Goal: Navigation & Orientation: Find specific page/section

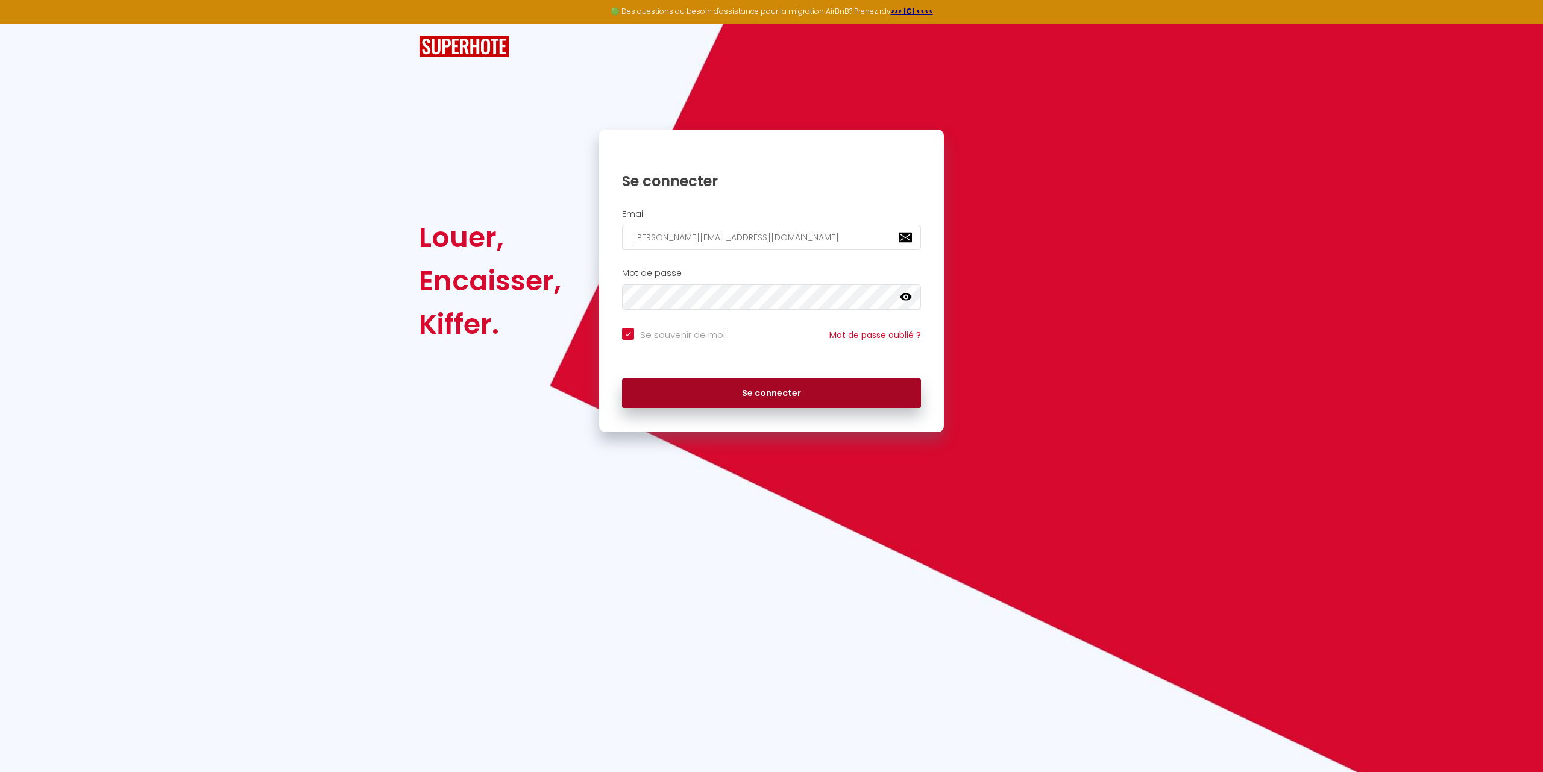
click at [803, 395] on button "Se connecter" at bounding box center [771, 393] width 299 height 30
checkbox input "true"
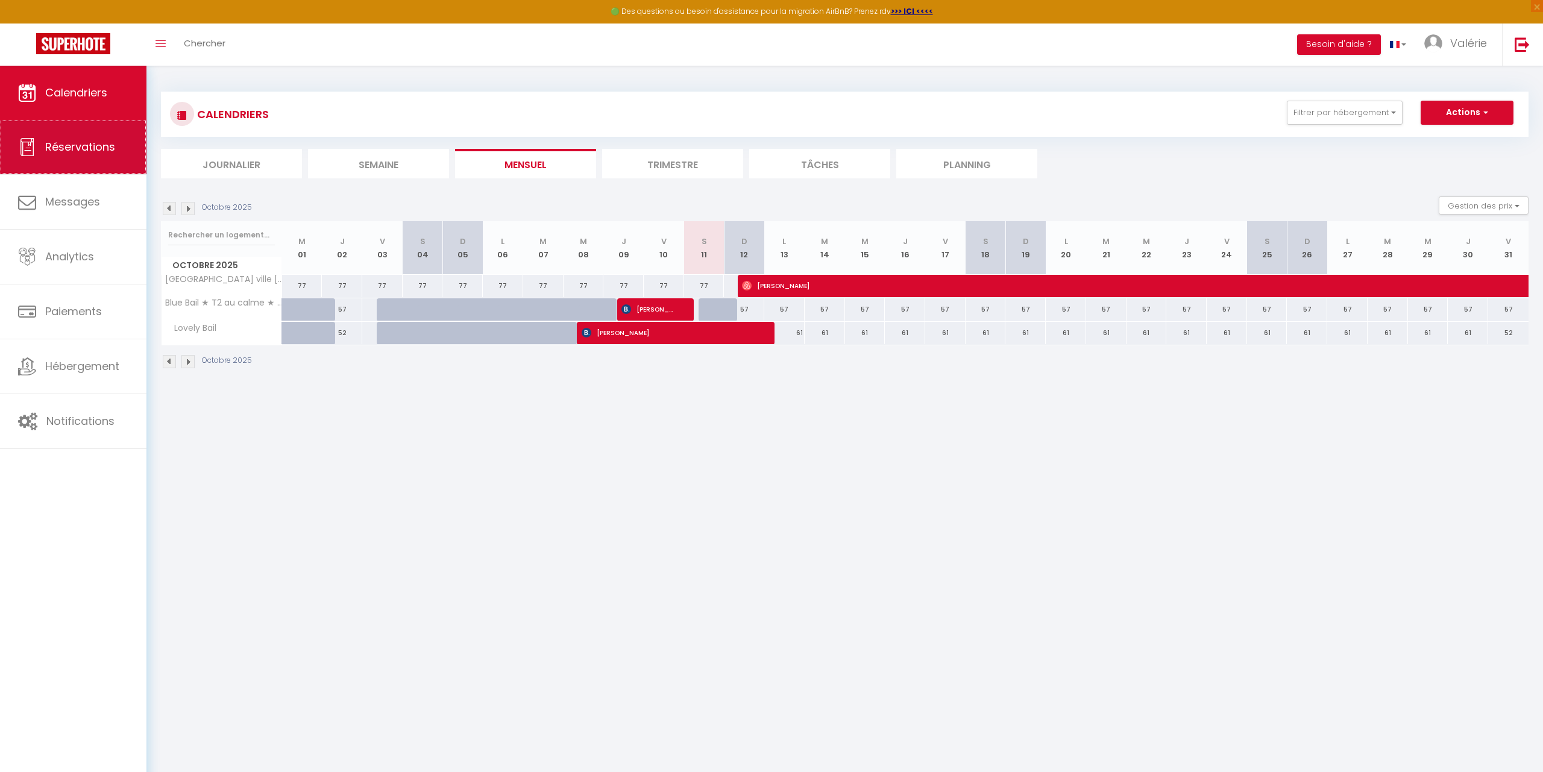
click at [67, 157] on link "Réservations" at bounding box center [73, 147] width 146 height 54
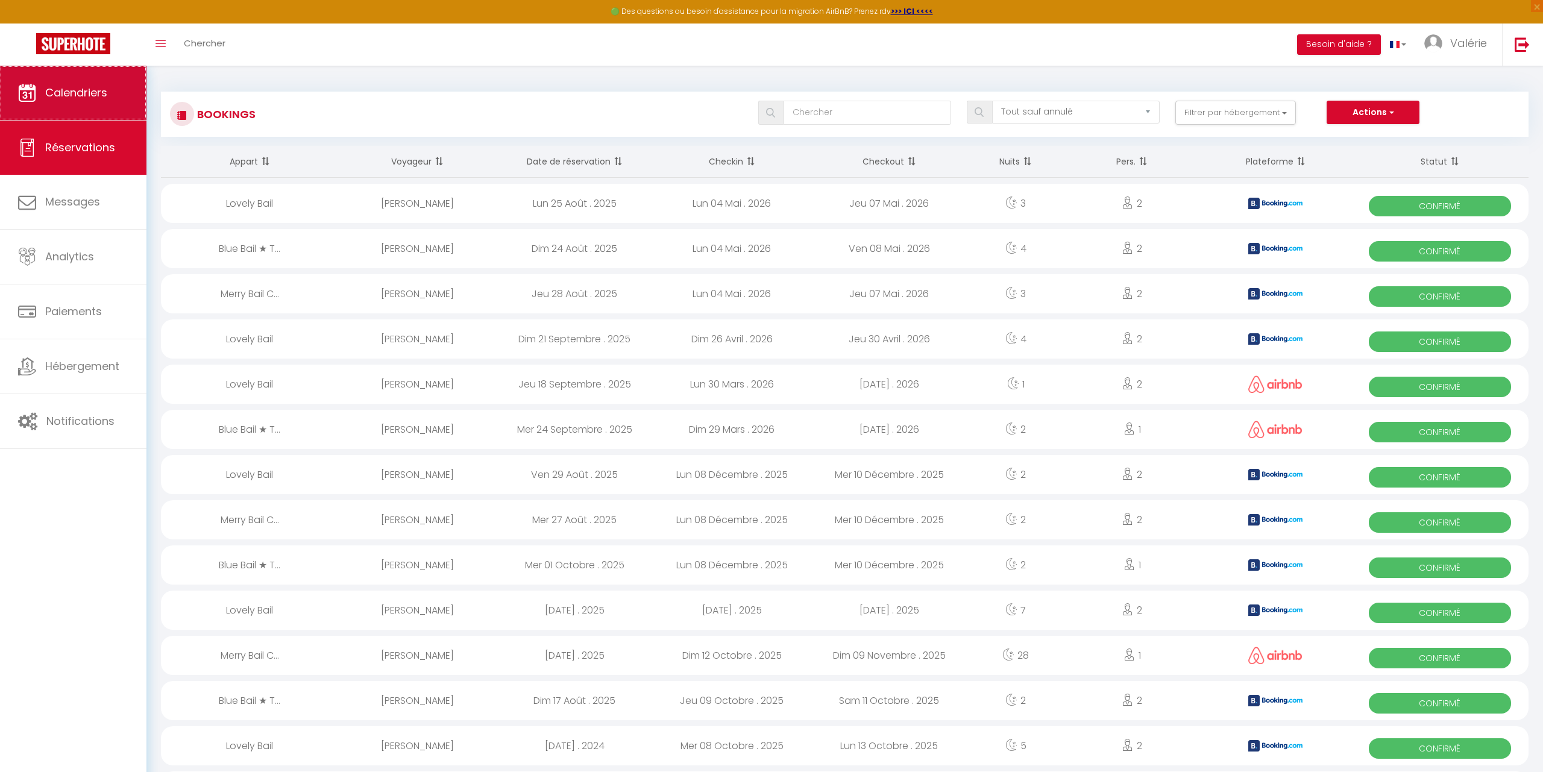
click at [66, 84] on link "Calendriers" at bounding box center [73, 93] width 146 height 54
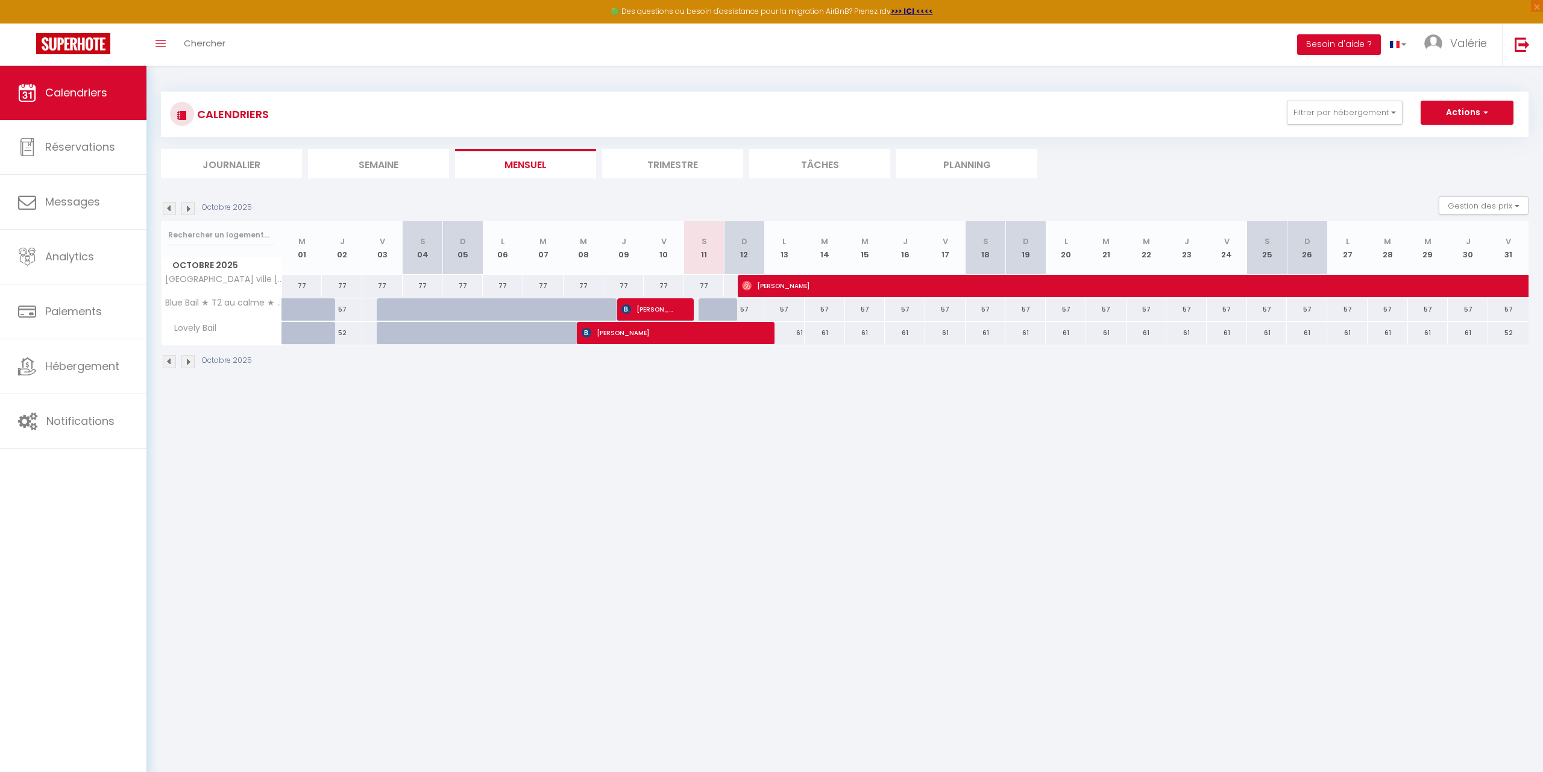
click at [184, 363] on img at bounding box center [187, 361] width 13 height 13
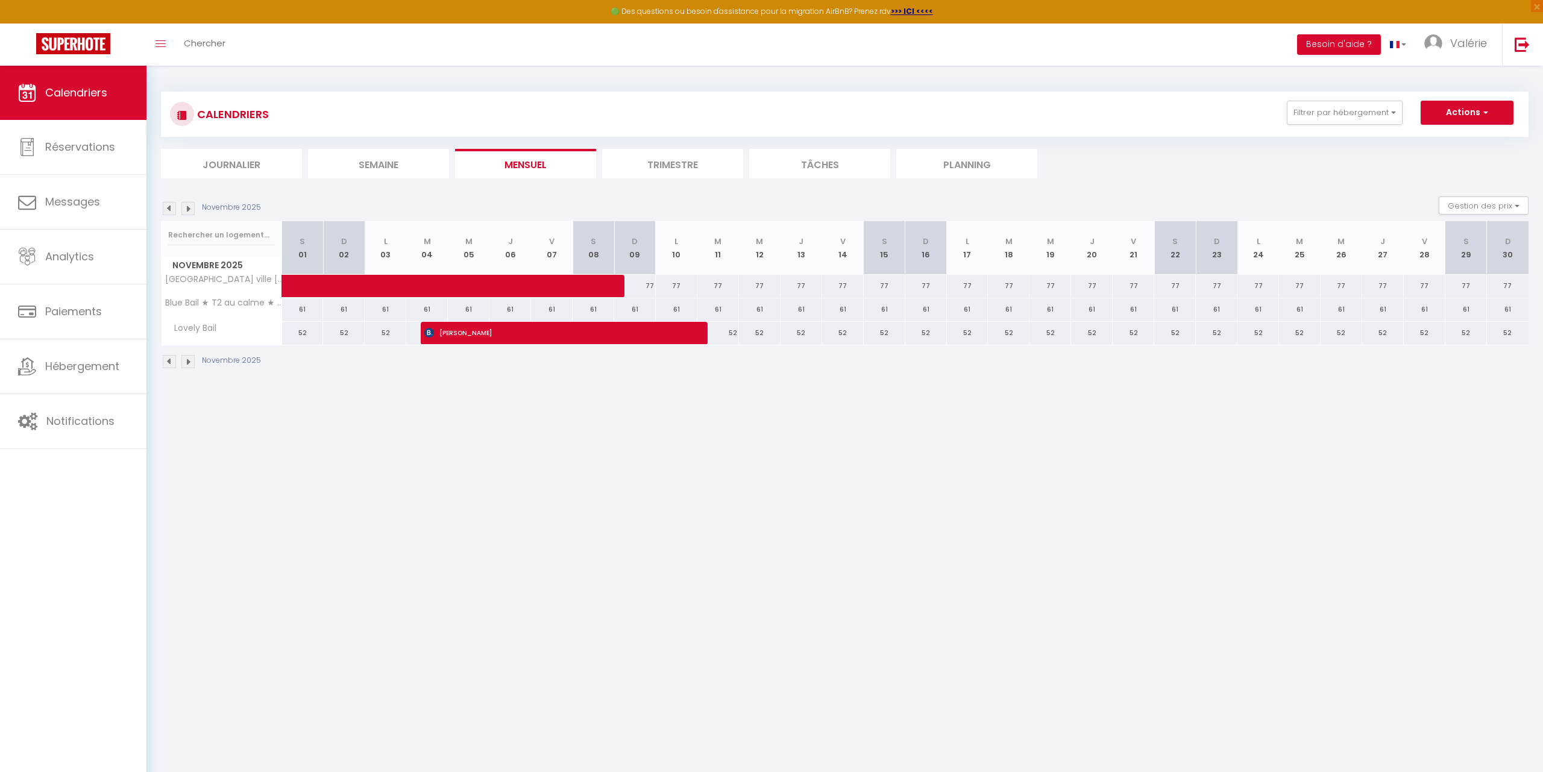
click at [193, 358] on img at bounding box center [187, 361] width 13 height 13
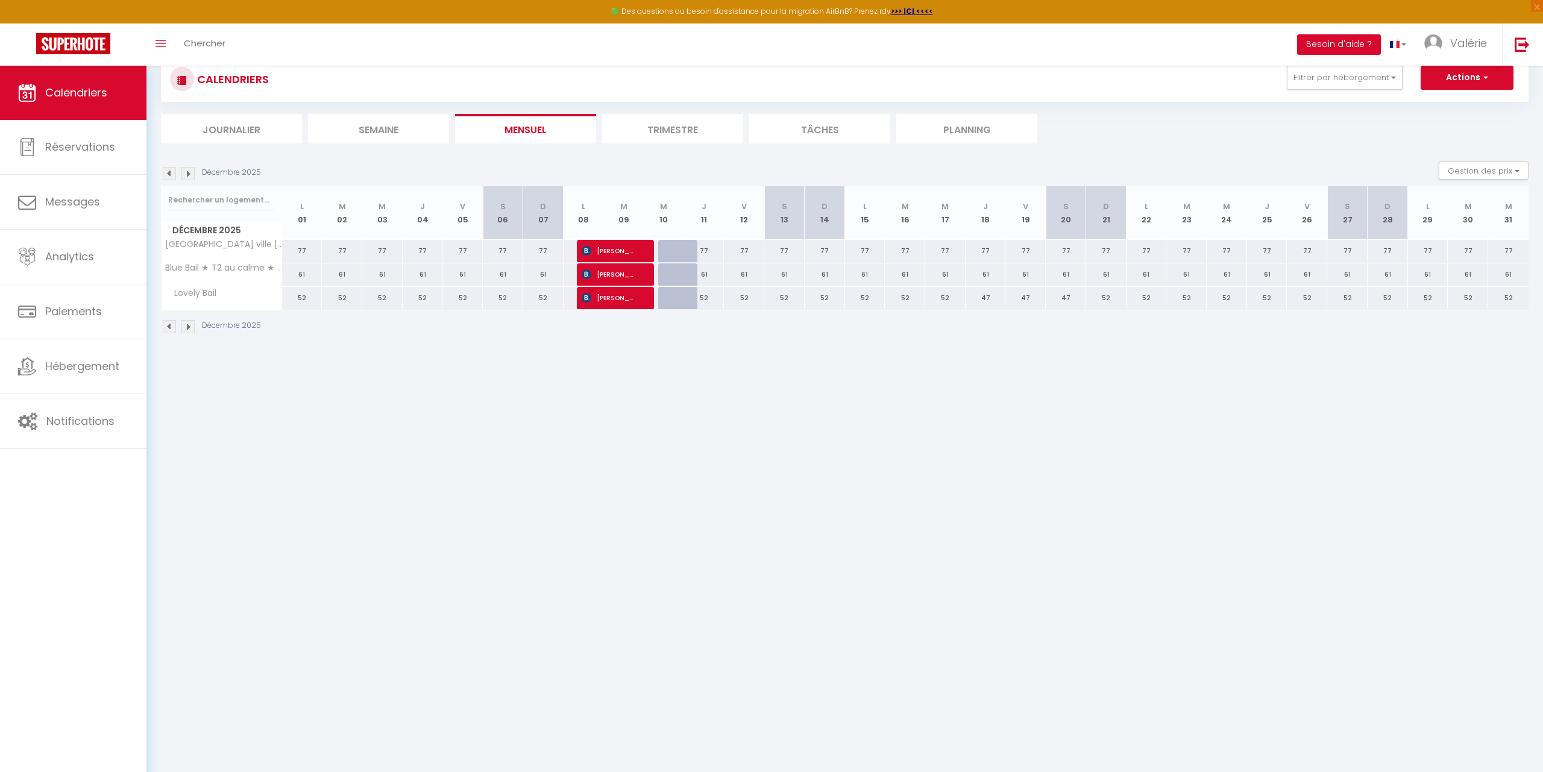
scroll to position [66, 0]
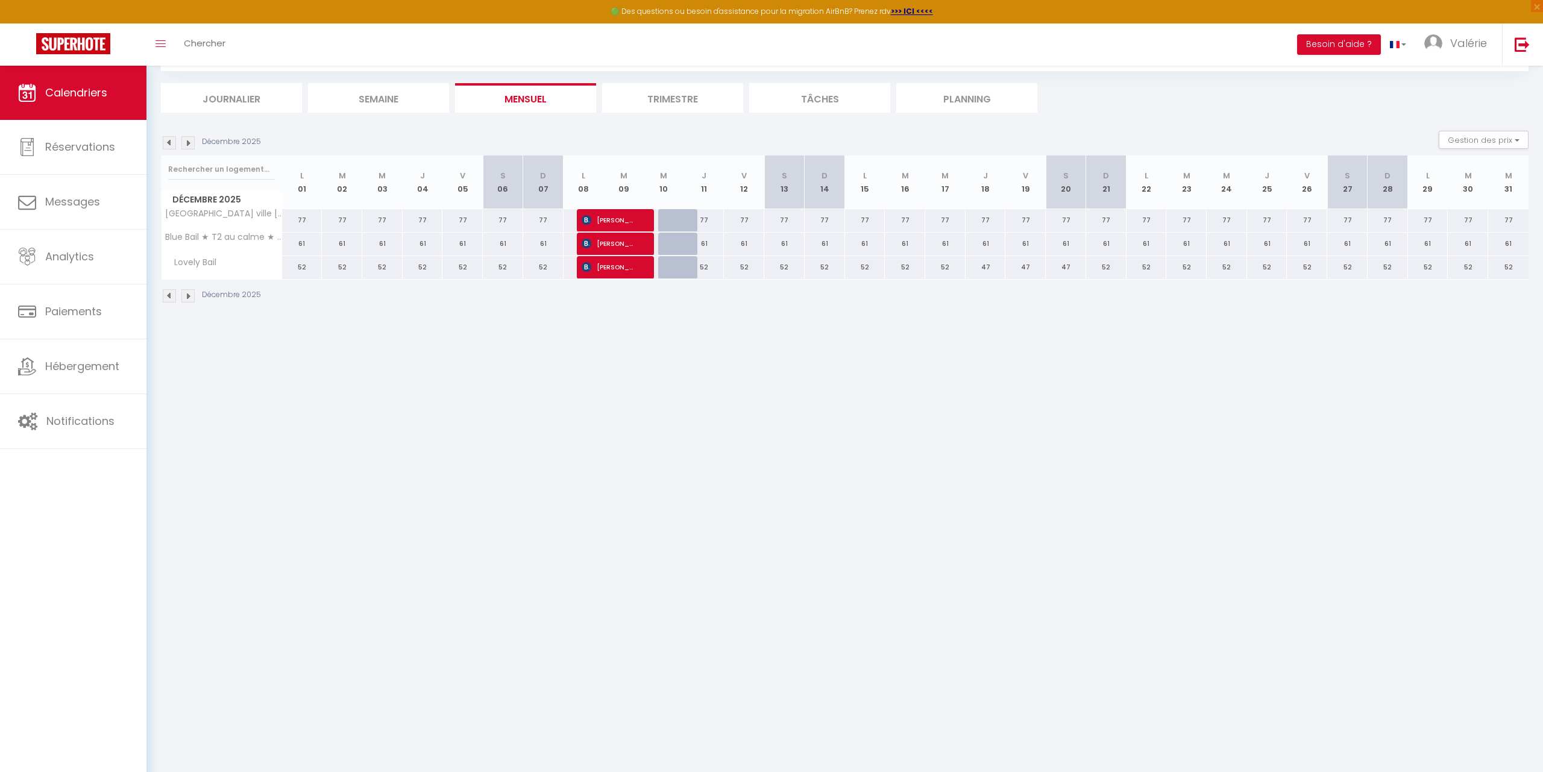
click at [171, 296] on img at bounding box center [169, 295] width 13 height 13
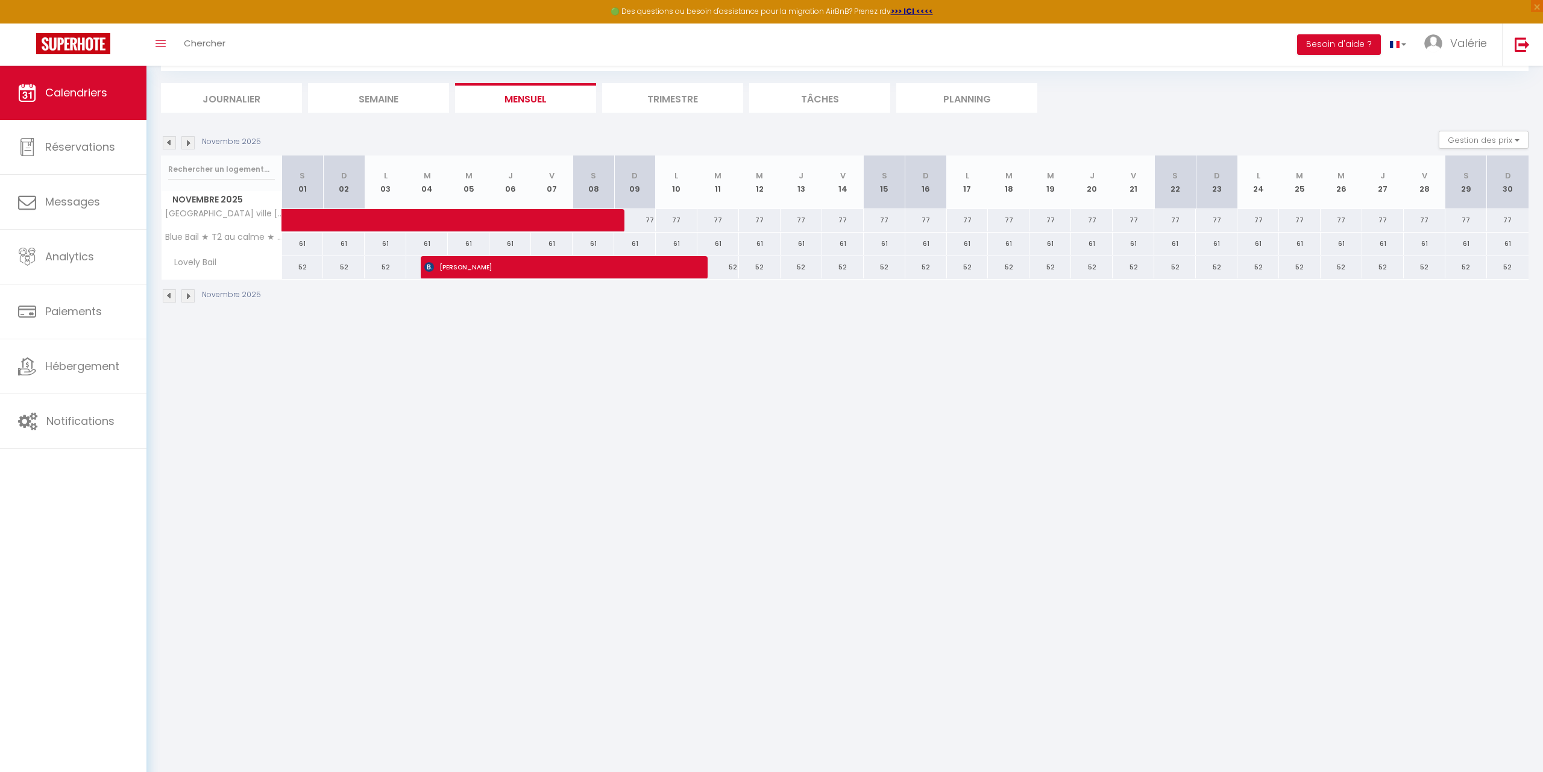
click at [172, 296] on img at bounding box center [169, 295] width 13 height 13
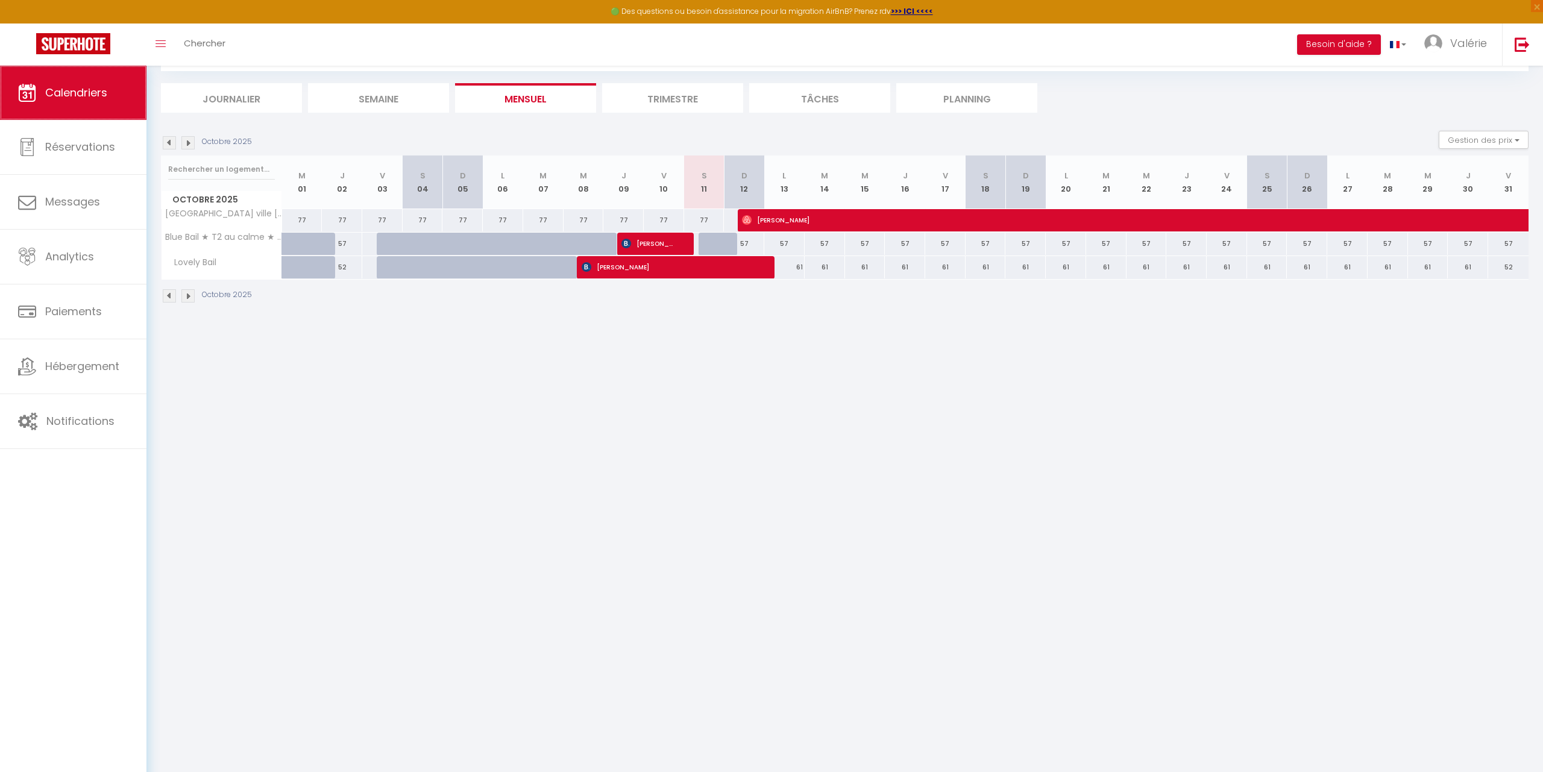
click at [72, 92] on span "Calendriers" at bounding box center [76, 92] width 62 height 15
